Goal: Task Accomplishment & Management: Use online tool/utility

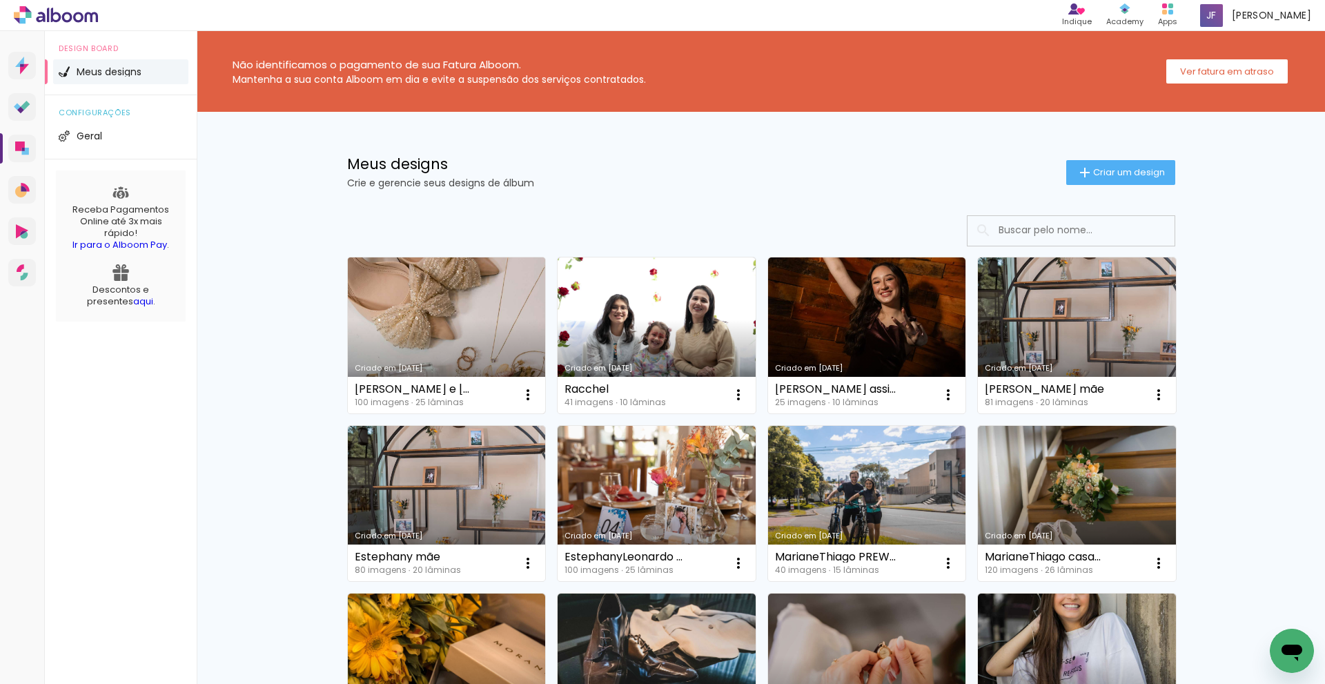
click at [483, 321] on link "Criado em [DATE]" at bounding box center [447, 335] width 198 height 156
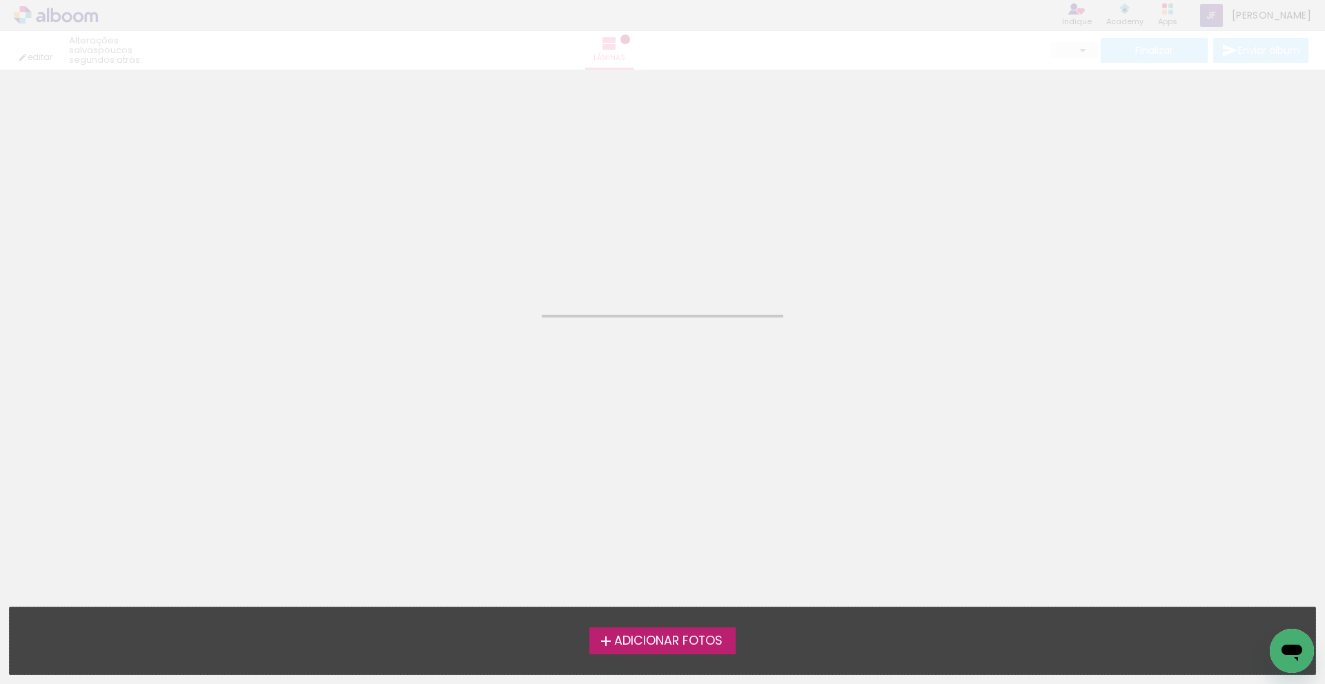
click at [483, 321] on neon-animated-pages "Confirmar Cancelar" at bounding box center [662, 377] width 1325 height 614
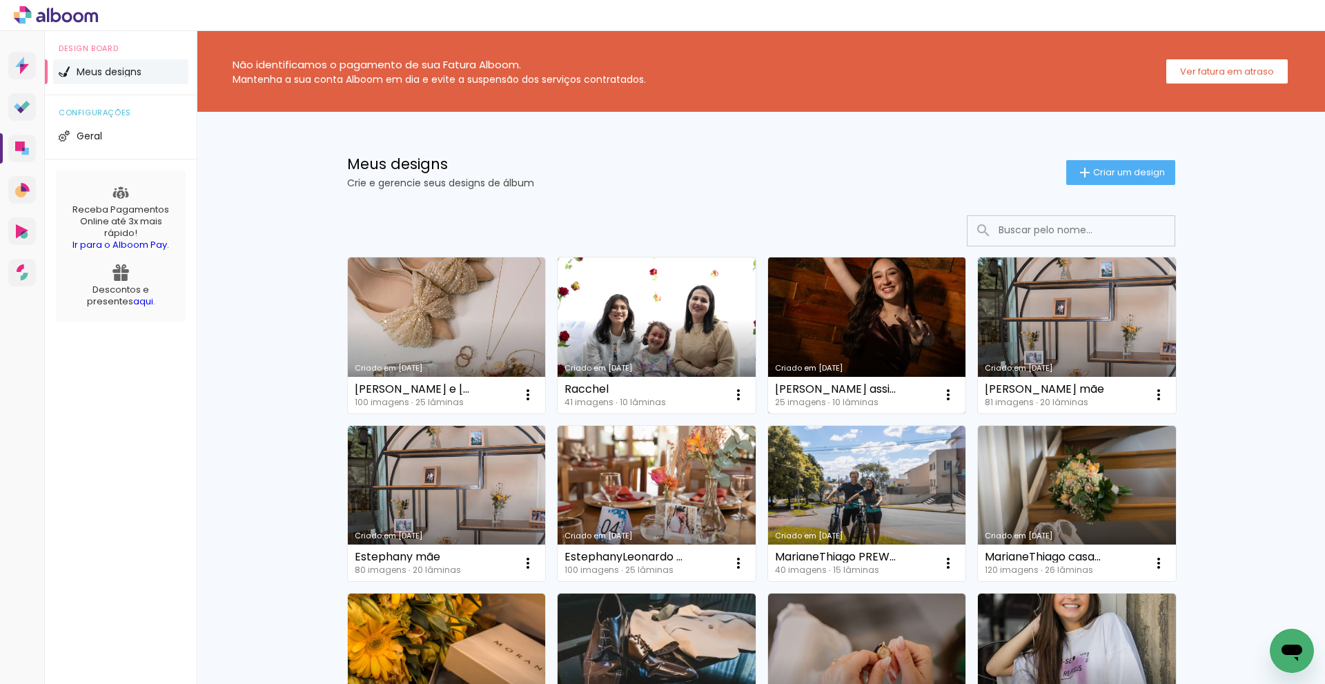
click at [877, 331] on link "Criado em [DATE]" at bounding box center [867, 335] width 198 height 156
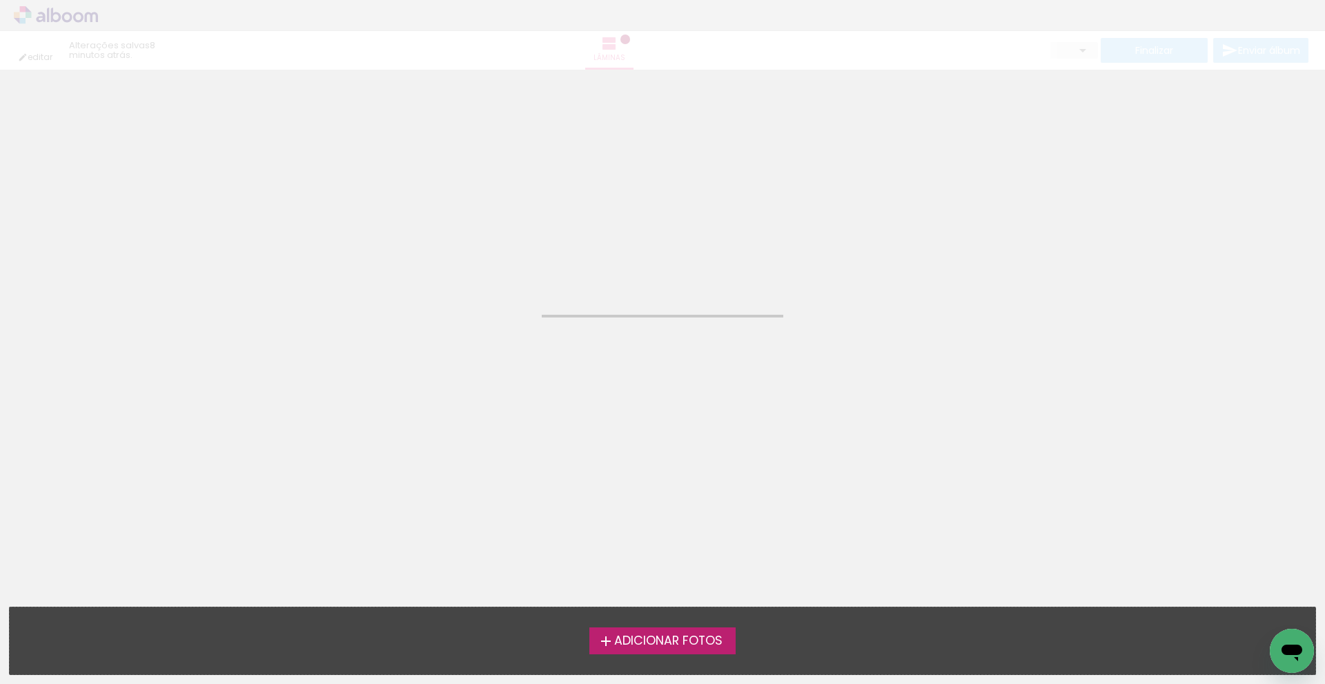
click at [877, 331] on neon-animated-pages "Confirmar Cancelar" at bounding box center [662, 377] width 1325 height 614
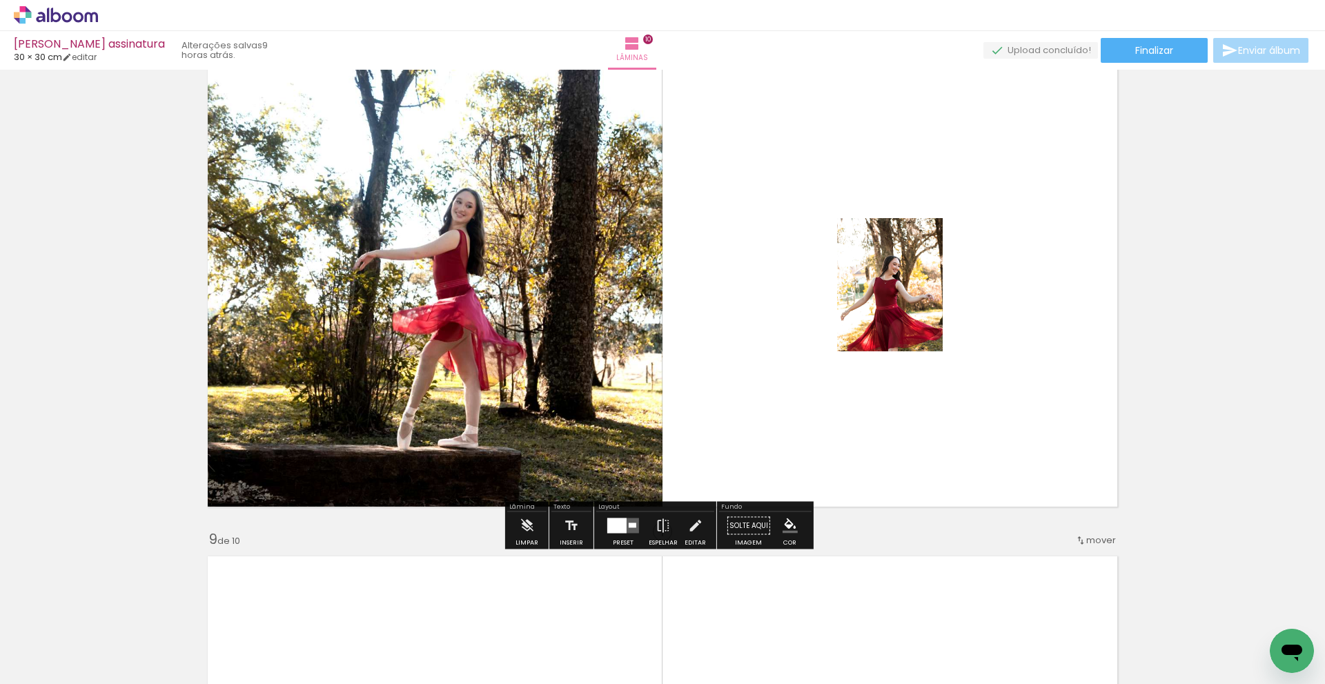
scroll to position [3382, 0]
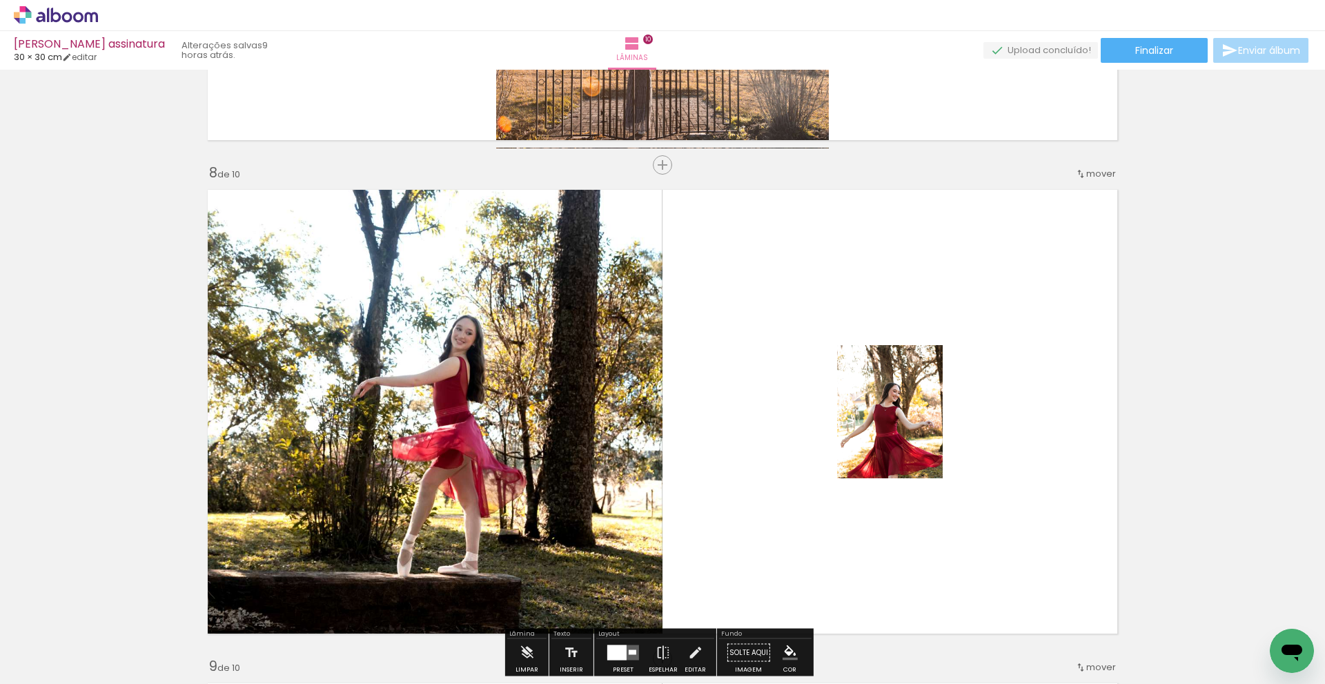
click at [911, 415] on quentale-photo at bounding box center [890, 412] width 106 height 134
click at [927, 407] on quentale-photo at bounding box center [890, 412] width 106 height 134
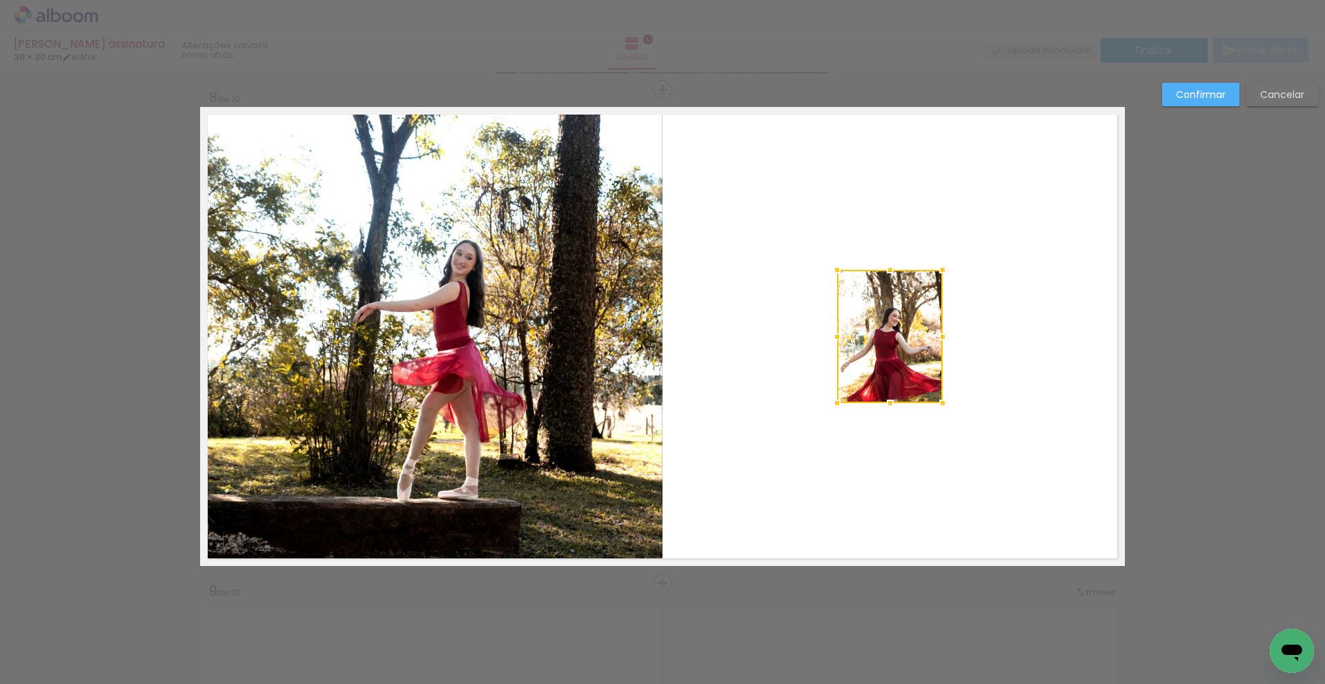
scroll to position [3460, 0]
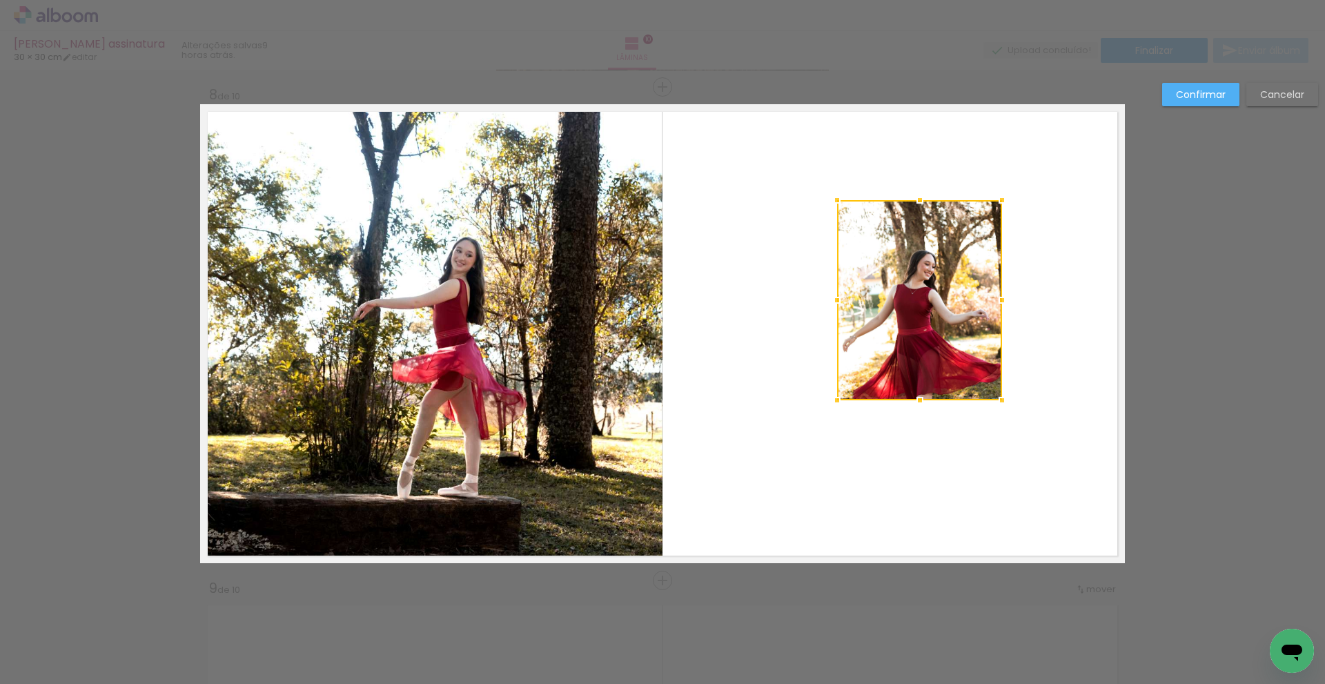
drag, startPoint x: 940, startPoint y: 269, endPoint x: 999, endPoint y: 202, distance: 89.5
click at [999, 202] on div at bounding box center [1002, 200] width 28 height 28
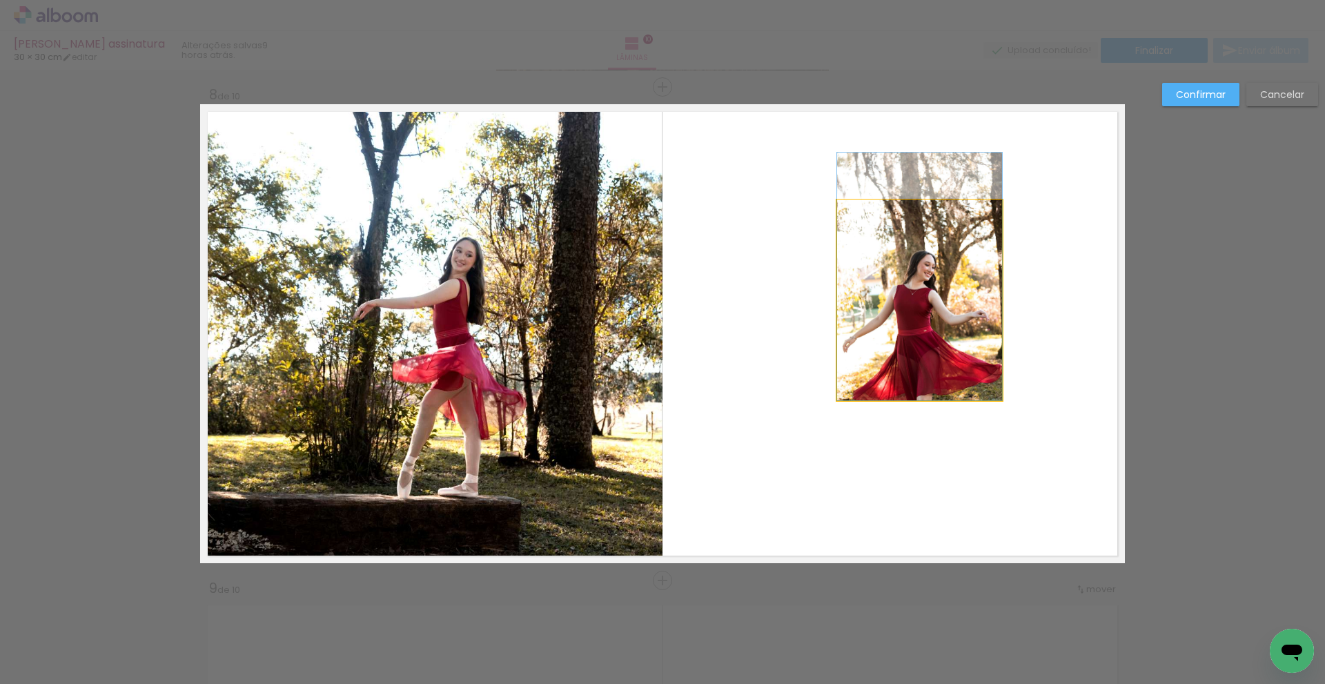
drag, startPoint x: 940, startPoint y: 286, endPoint x: 905, endPoint y: 255, distance: 46.5
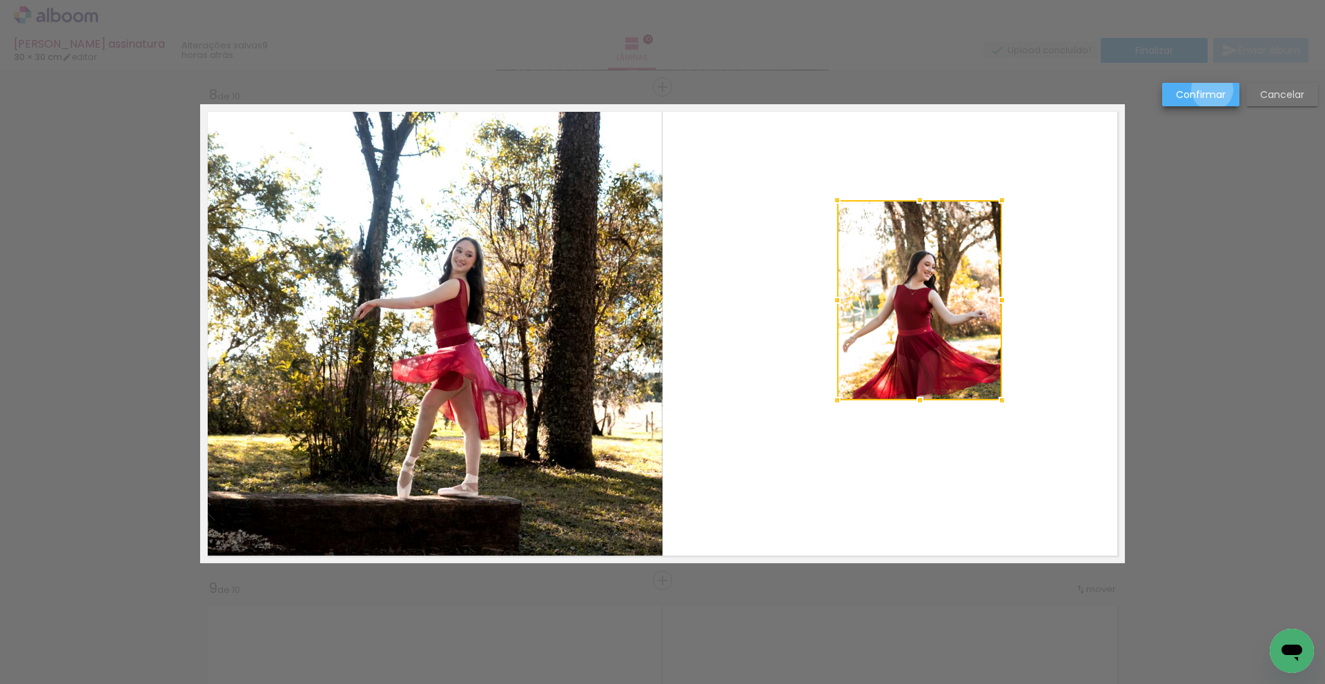
click at [0, 0] on slot "Confirmar" at bounding box center [0, 0] width 0 height 0
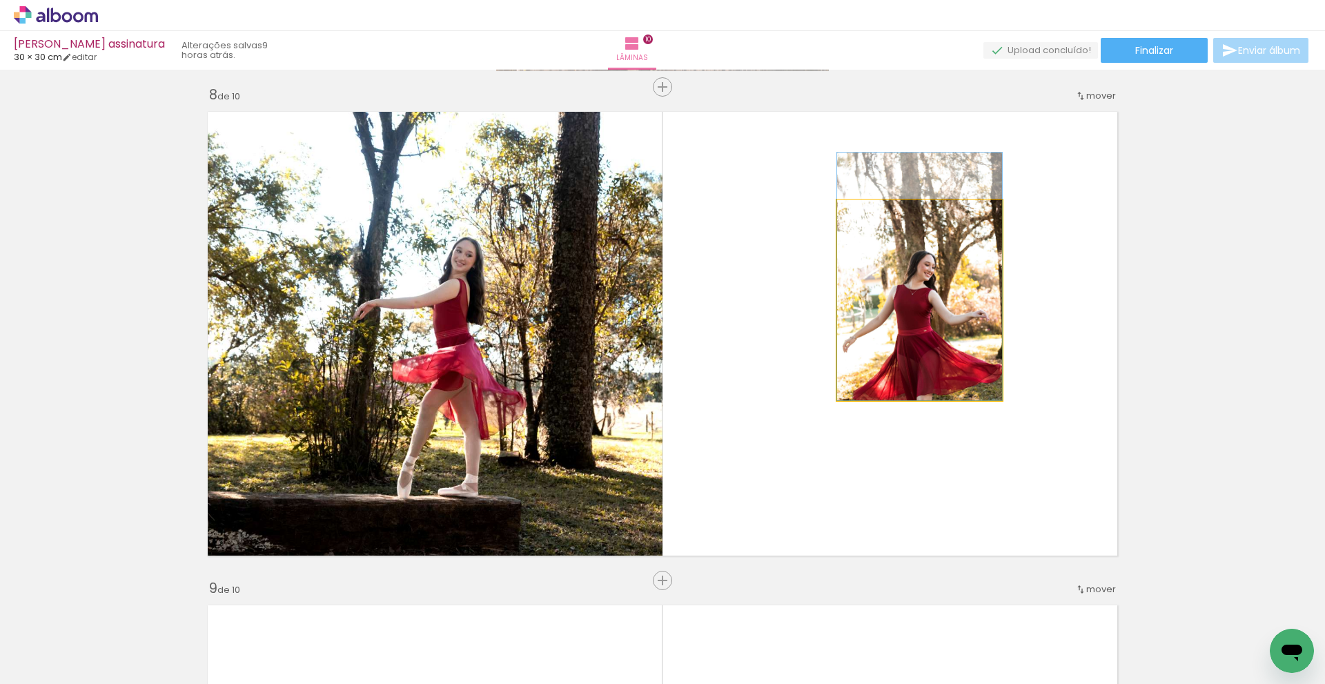
drag, startPoint x: 943, startPoint y: 291, endPoint x: 1003, endPoint y: 203, distance: 106.4
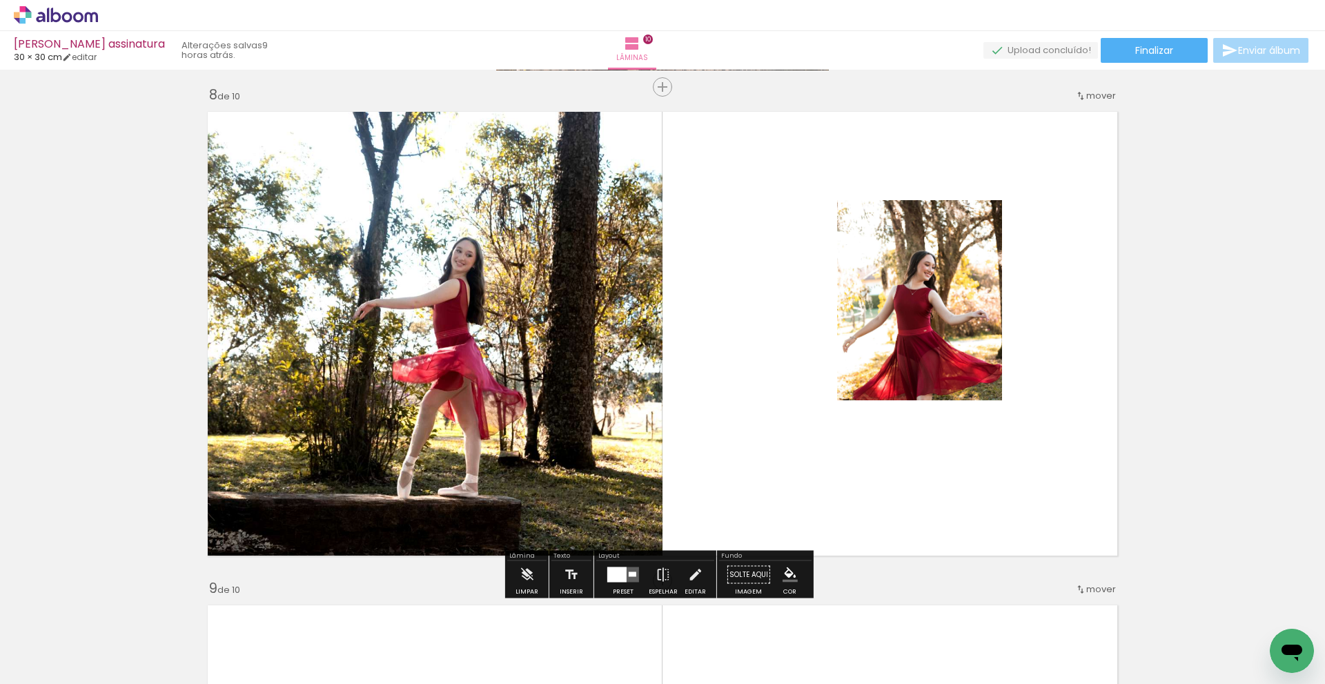
click at [944, 264] on quentale-photo at bounding box center [919, 300] width 165 height 201
click at [1041, 245] on quentale-layouter at bounding box center [662, 333] width 925 height 459
click at [940, 324] on quentale-photo at bounding box center [919, 300] width 165 height 201
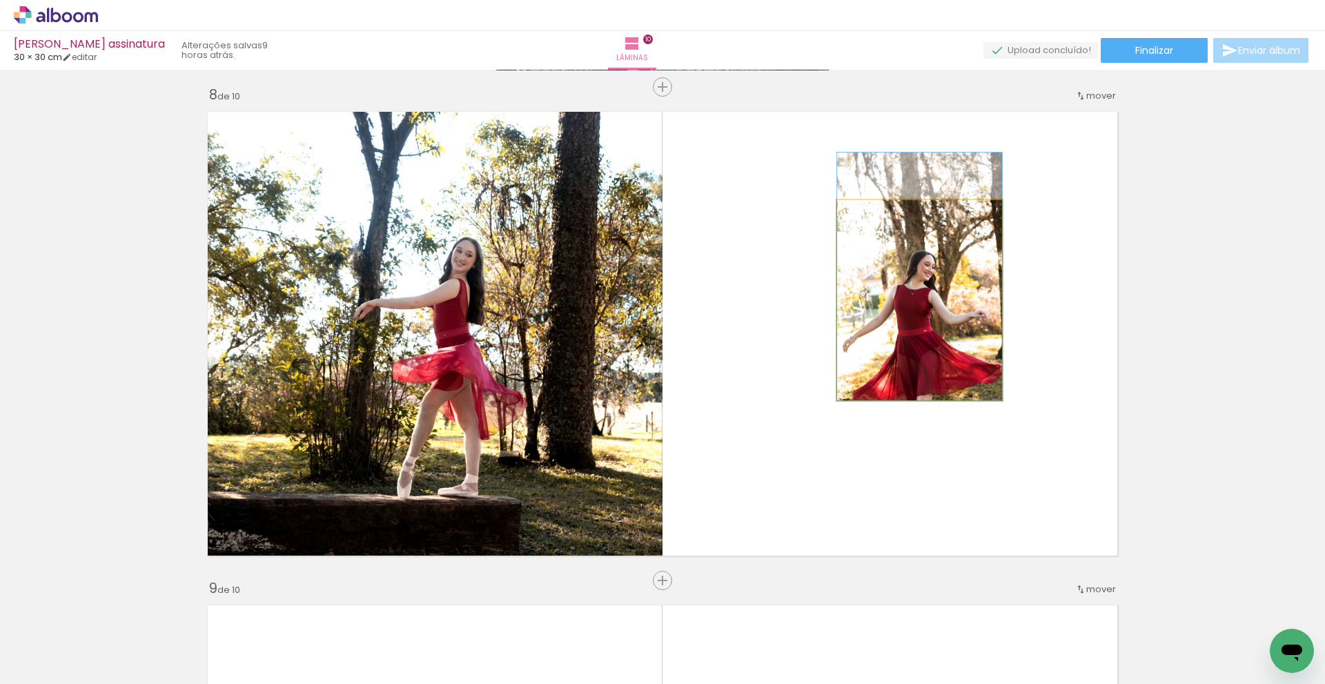
click at [919, 346] on quentale-photo at bounding box center [919, 300] width 165 height 201
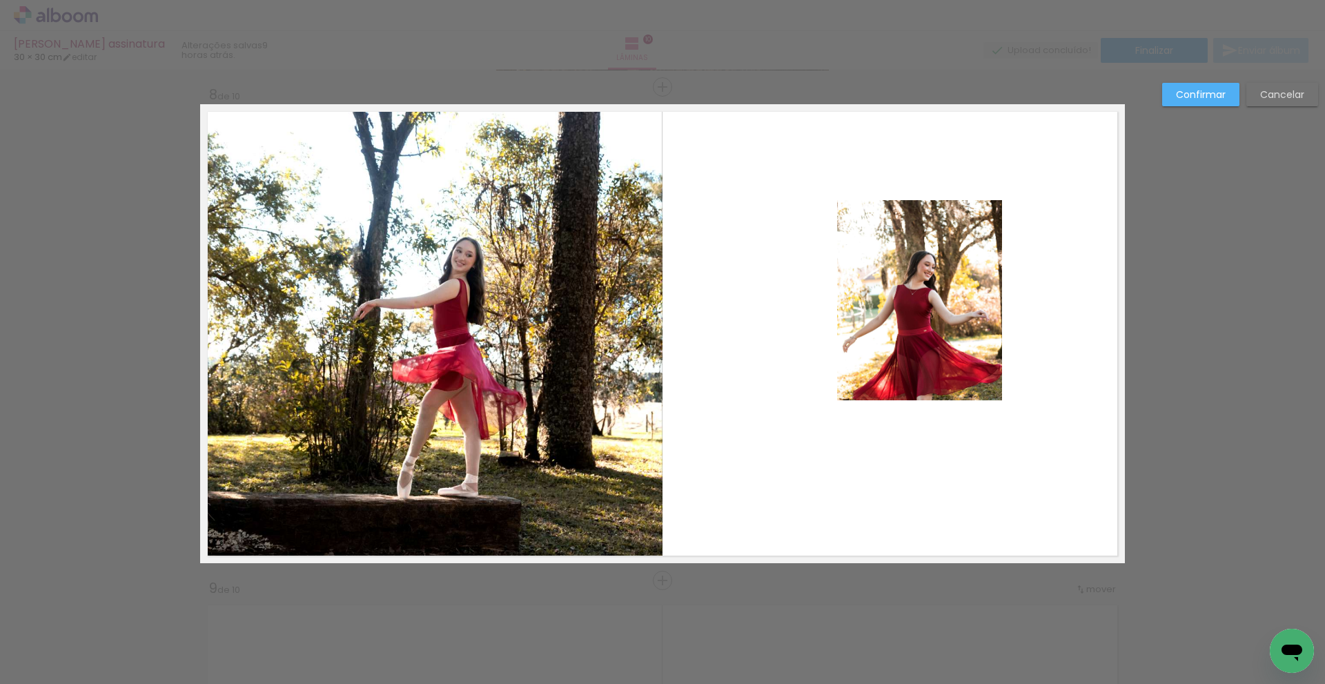
click at [924, 333] on quentale-photo at bounding box center [919, 300] width 165 height 201
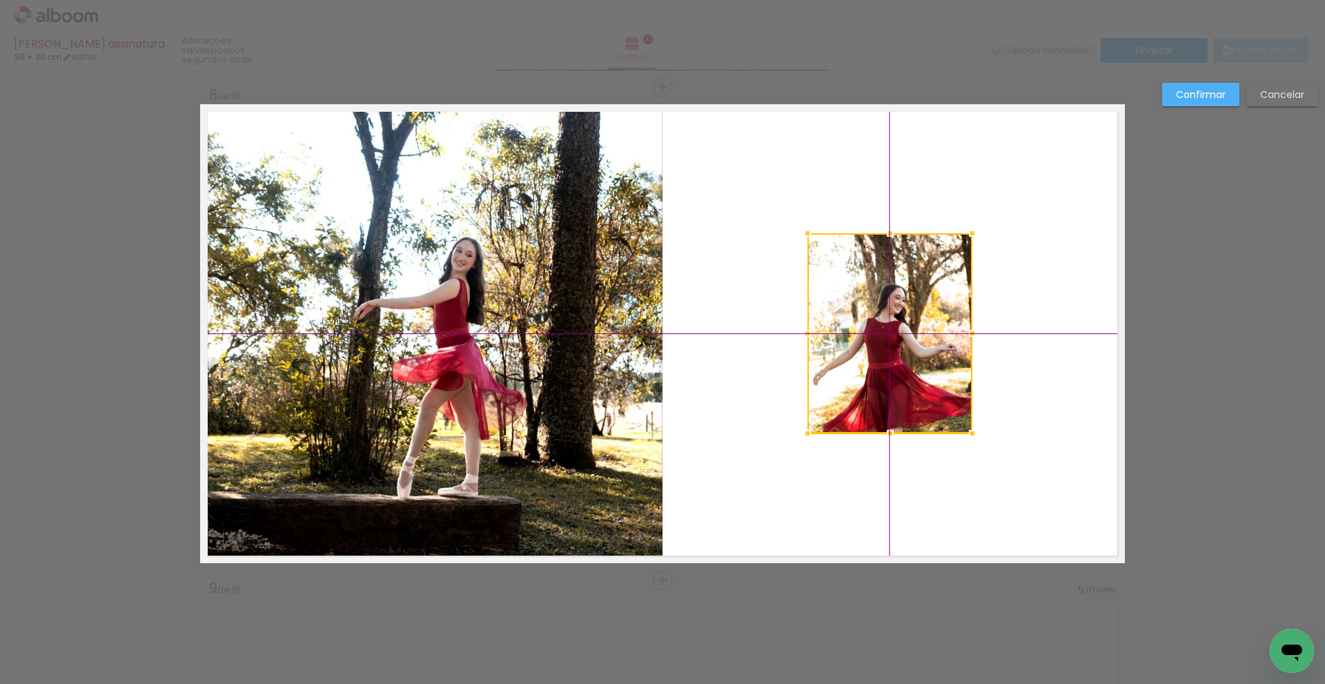
drag, startPoint x: 924, startPoint y: 333, endPoint x: 883, endPoint y: 345, distance: 42.4
click at [883, 345] on div at bounding box center [890, 333] width 165 height 200
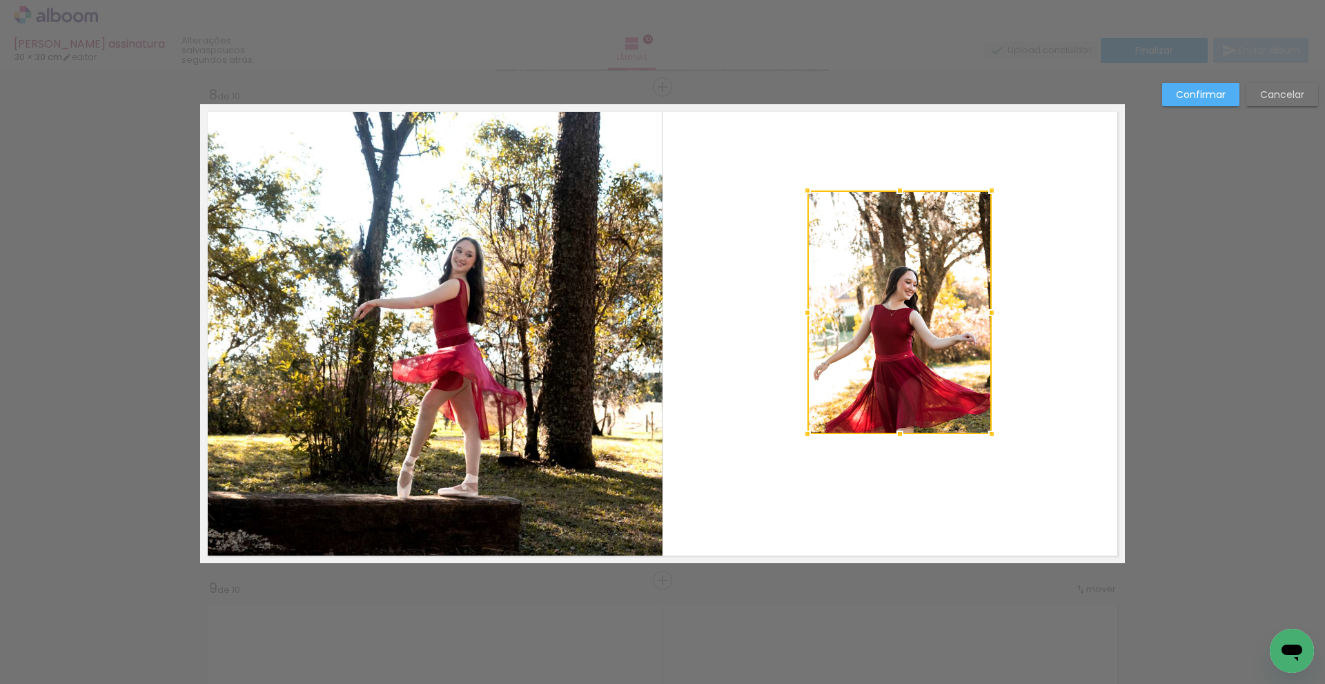
drag, startPoint x: 972, startPoint y: 230, endPoint x: 999, endPoint y: 212, distance: 32.9
click at [999, 211] on album-spread "8 de 10" at bounding box center [662, 333] width 925 height 459
click at [932, 268] on quentale-photo at bounding box center [900, 312] width 184 height 243
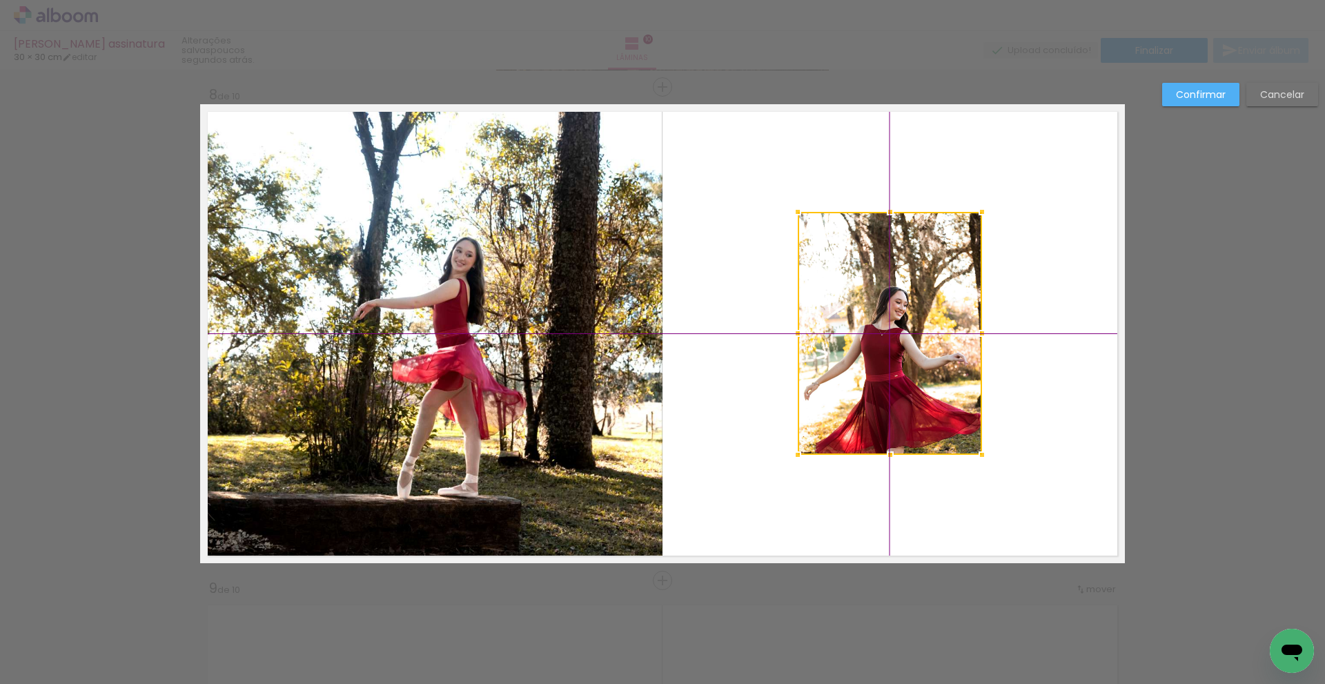
drag, startPoint x: 929, startPoint y: 287, endPoint x: 907, endPoint y: 300, distance: 25.3
click at [907, 300] on div at bounding box center [890, 333] width 184 height 243
click at [0, 0] on slot "Confirmar" at bounding box center [0, 0] width 0 height 0
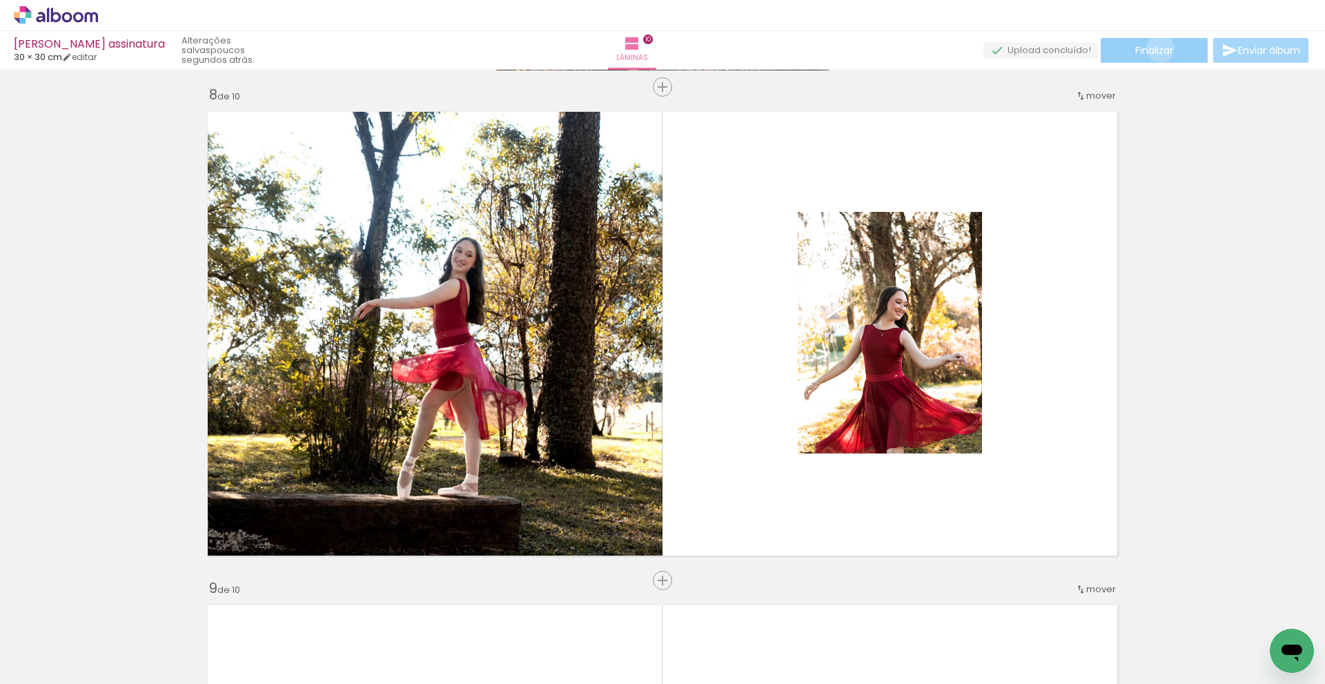
click at [1155, 48] on span "Finalizar" at bounding box center [1154, 51] width 38 height 10
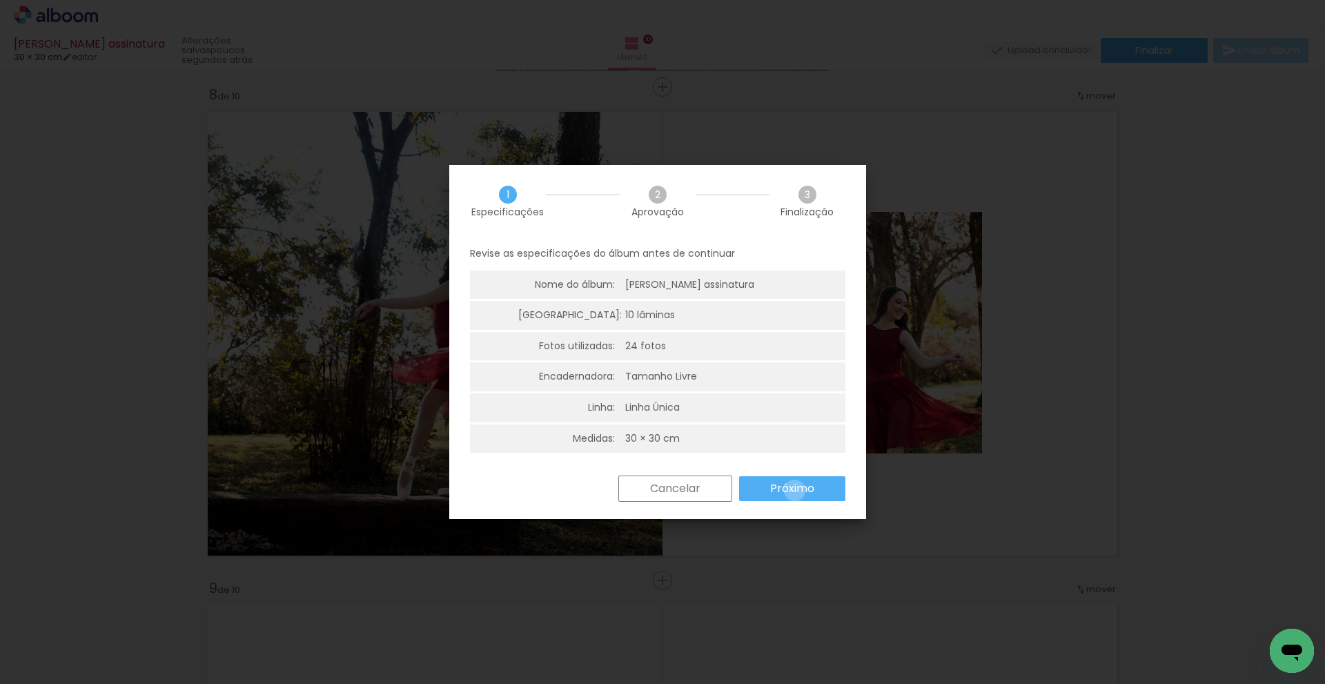
click at [0, 0] on slot "Próximo" at bounding box center [0, 0] width 0 height 0
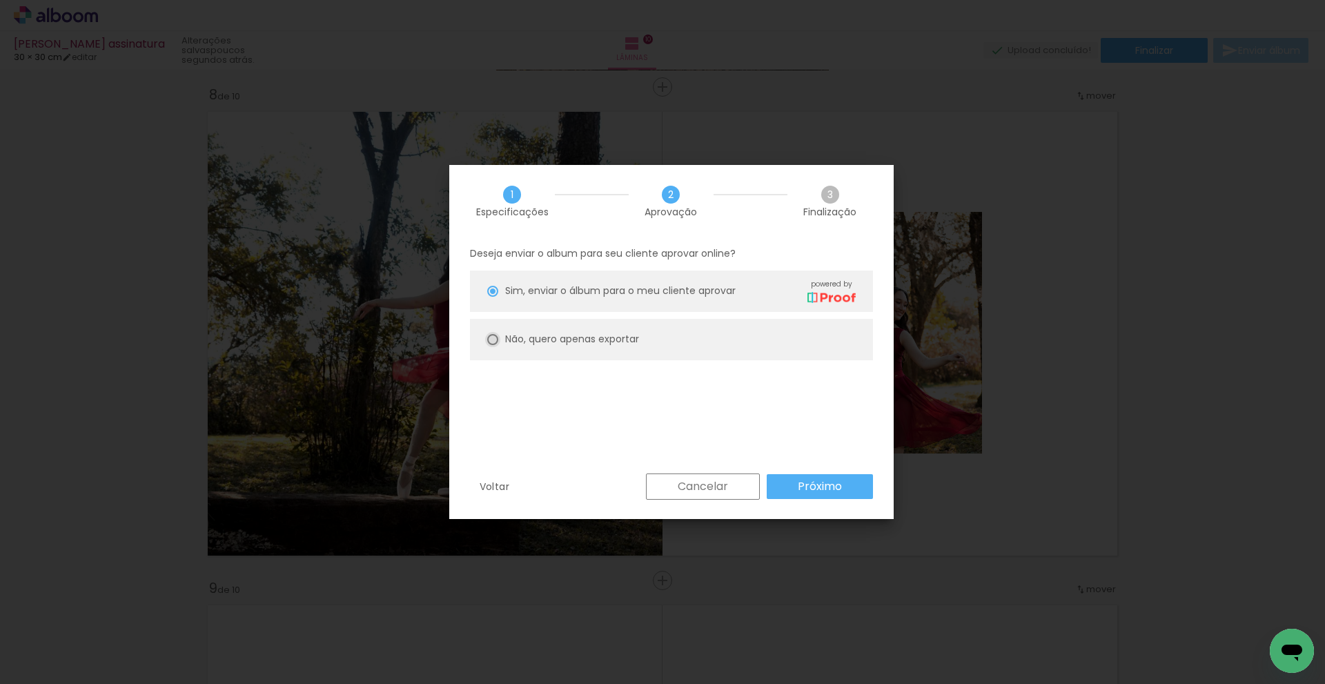
click at [490, 340] on div at bounding box center [492, 339] width 11 height 11
type paper-radio-button "on"
click at [0, 0] on slot "Próximo" at bounding box center [0, 0] width 0 height 0
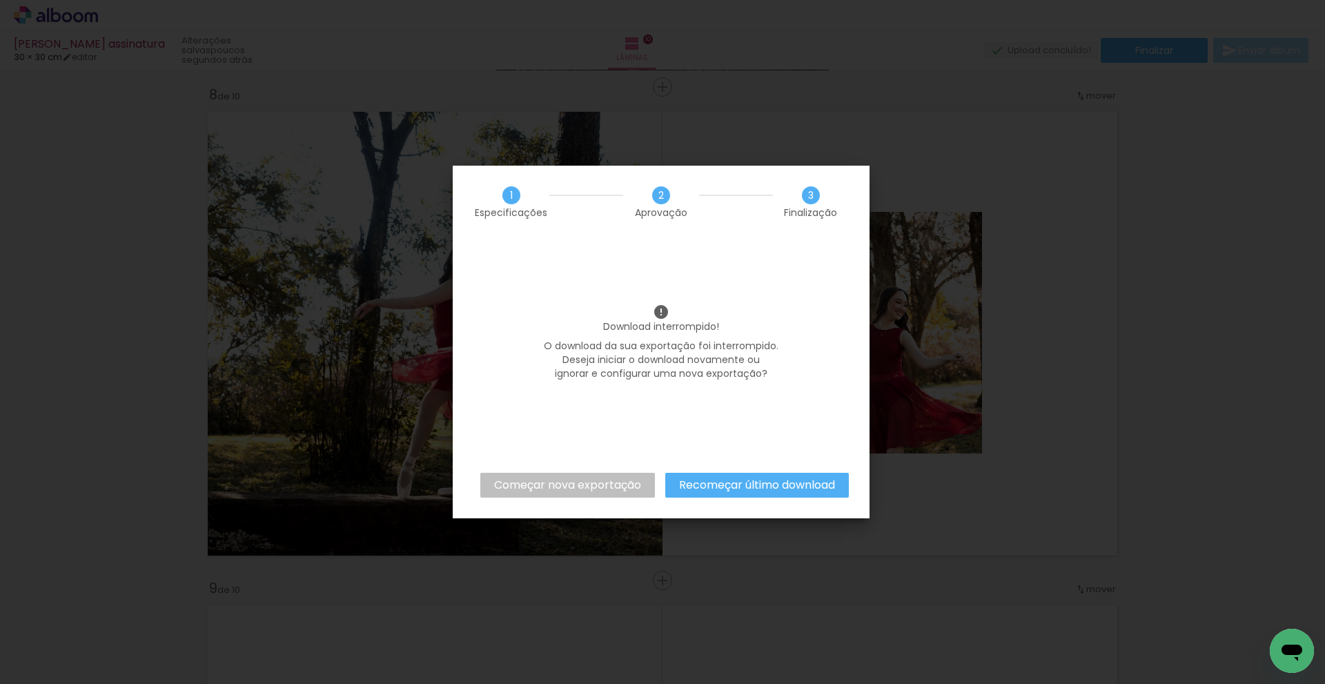
click at [0, 0] on slot "Começar nova exportação" at bounding box center [0, 0] width 0 height 0
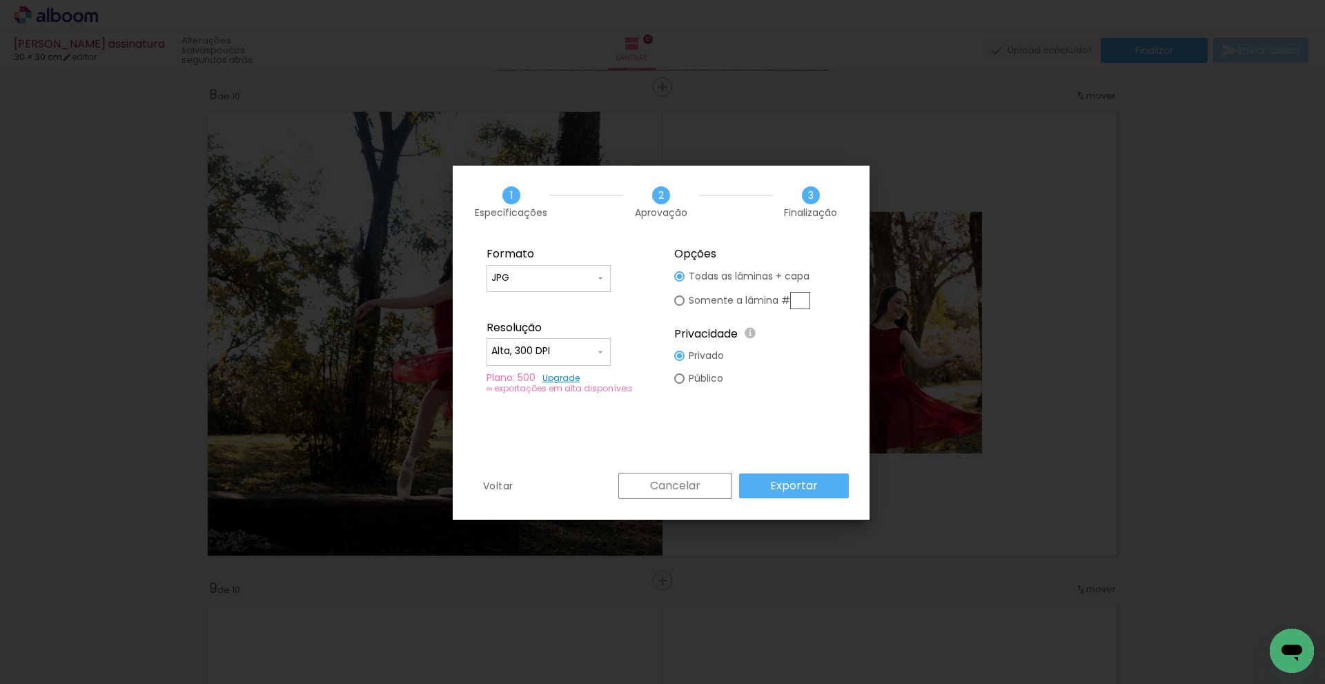
click at [806, 297] on input "text" at bounding box center [800, 300] width 20 height 17
type paper-radio-button "on"
type input "8"
click at [0, 0] on slot "Exportar" at bounding box center [0, 0] width 0 height 0
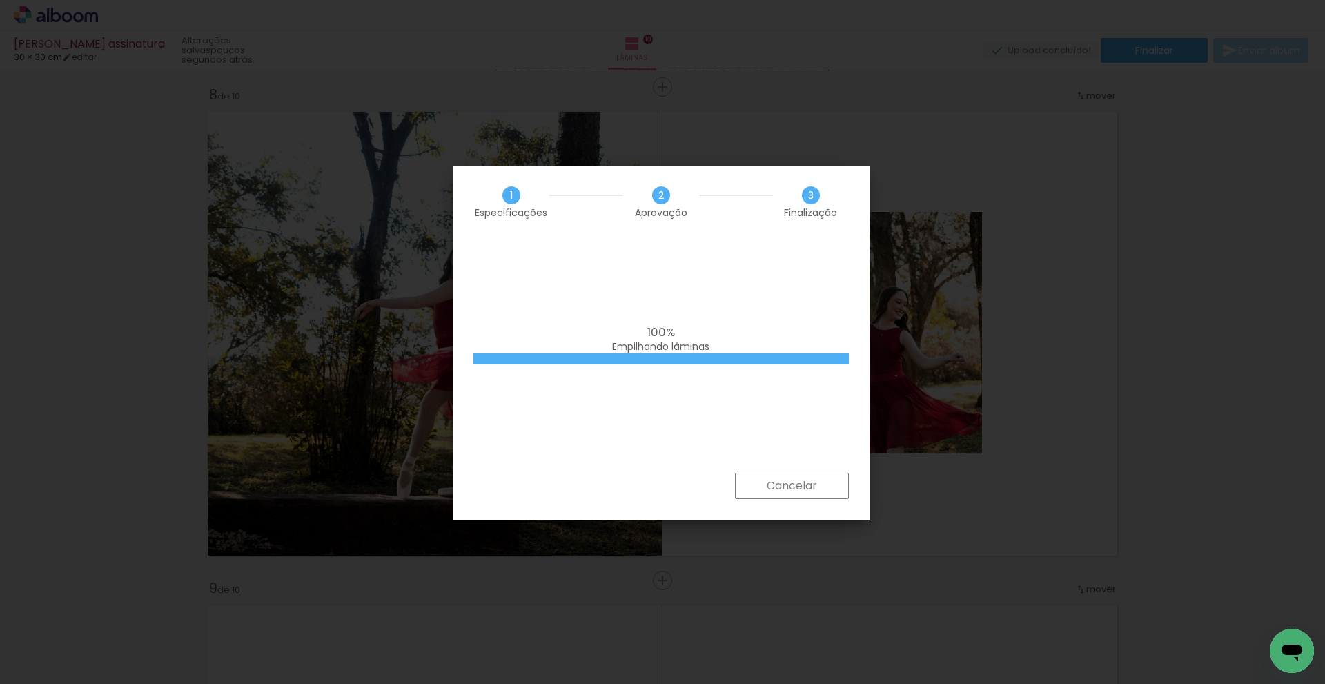
click at [1111, 173] on iron-overlay-backdrop at bounding box center [662, 342] width 1325 height 684
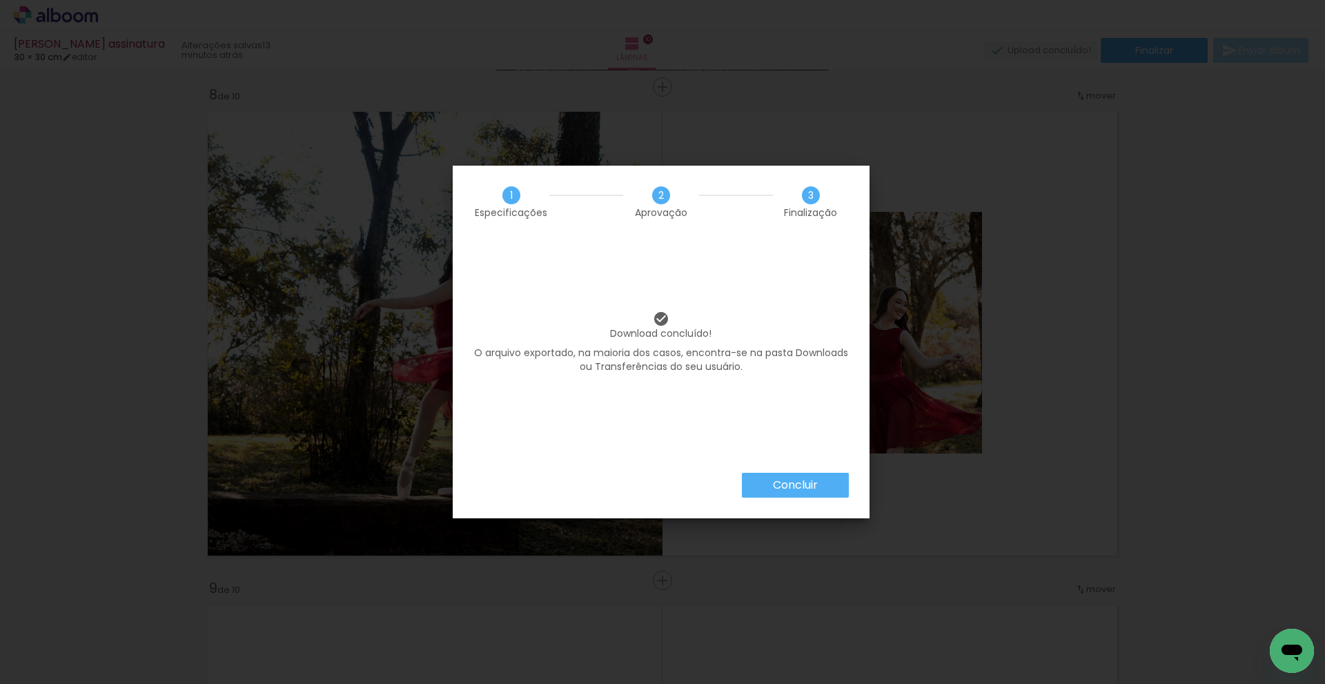
click at [0, 0] on slot "Concluir" at bounding box center [0, 0] width 0 height 0
